Goal: Transaction & Acquisition: Download file/media

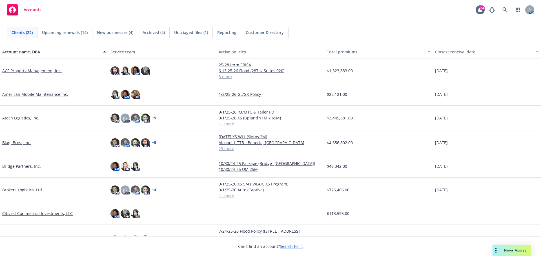
click at [519, 251] on span "Nova Assist" at bounding box center [515, 250] width 22 height 5
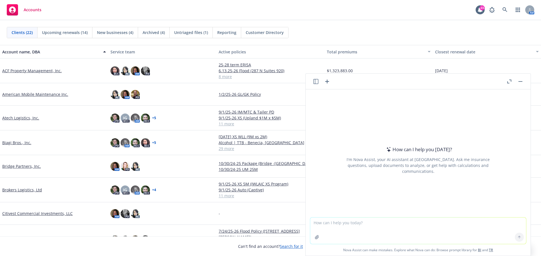
click at [362, 229] on textarea at bounding box center [418, 231] width 216 height 26
type textarea "why are flood carriers asking for replacement cost valuation when their limit m…"
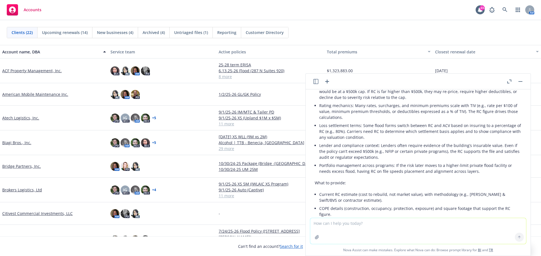
scroll to position [113, 0]
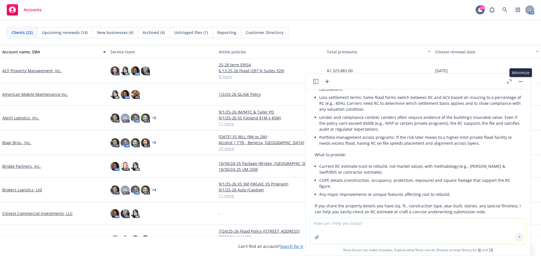
click at [519, 82] on button "button" at bounding box center [520, 81] width 7 height 7
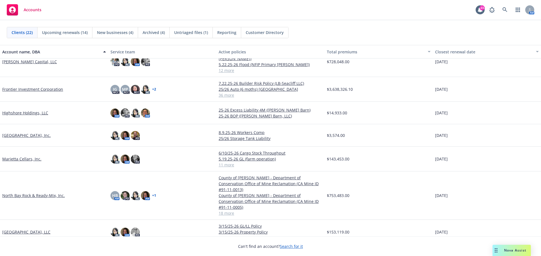
scroll to position [197, 0]
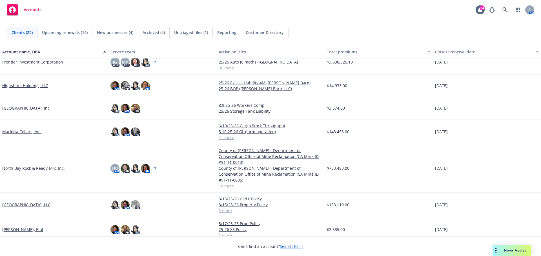
click at [32, 166] on link "North Bay Rock & Ready-Mix, Inc." at bounding box center [33, 169] width 62 height 6
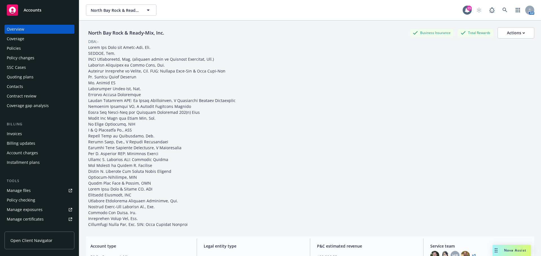
click at [30, 46] on div "Policies" at bounding box center [39, 48] width 65 height 9
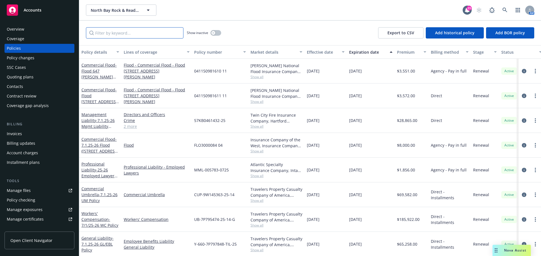
click at [140, 28] on input "Filter by keyword..." at bounding box center [134, 32] width 97 height 11
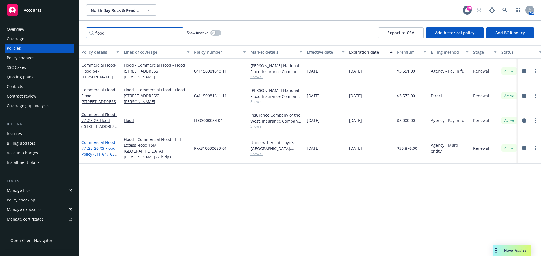
type input "flood"
click at [100, 149] on span "- 7.1.25-26 XS Flood Policy (LTT 647-655 Irwin)" at bounding box center [99, 151] width 36 height 23
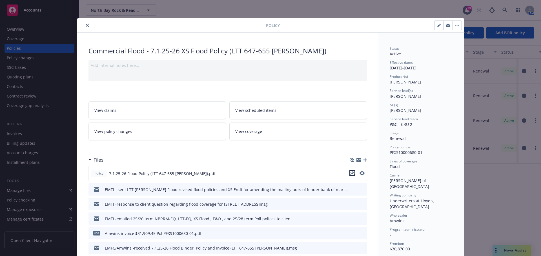
click at [350, 173] on icon "download file" at bounding box center [352, 173] width 5 height 5
click at [84, 24] on button "close" at bounding box center [87, 25] width 7 height 7
